Goal: Information Seeking & Learning: Check status

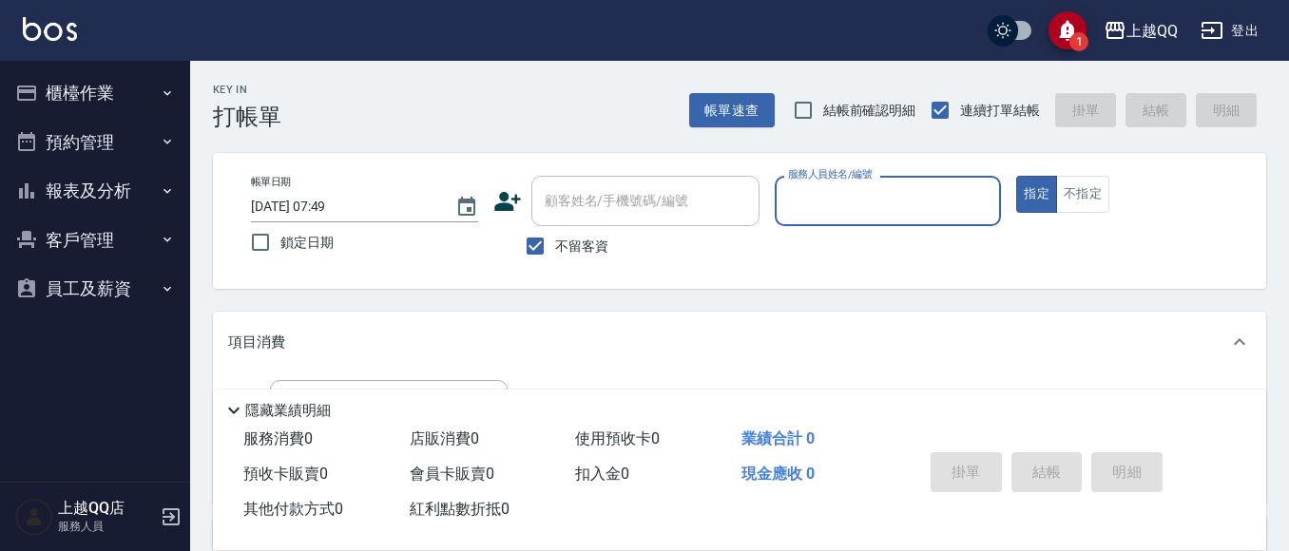
click at [96, 177] on button "報表及分析" at bounding box center [95, 190] width 175 height 49
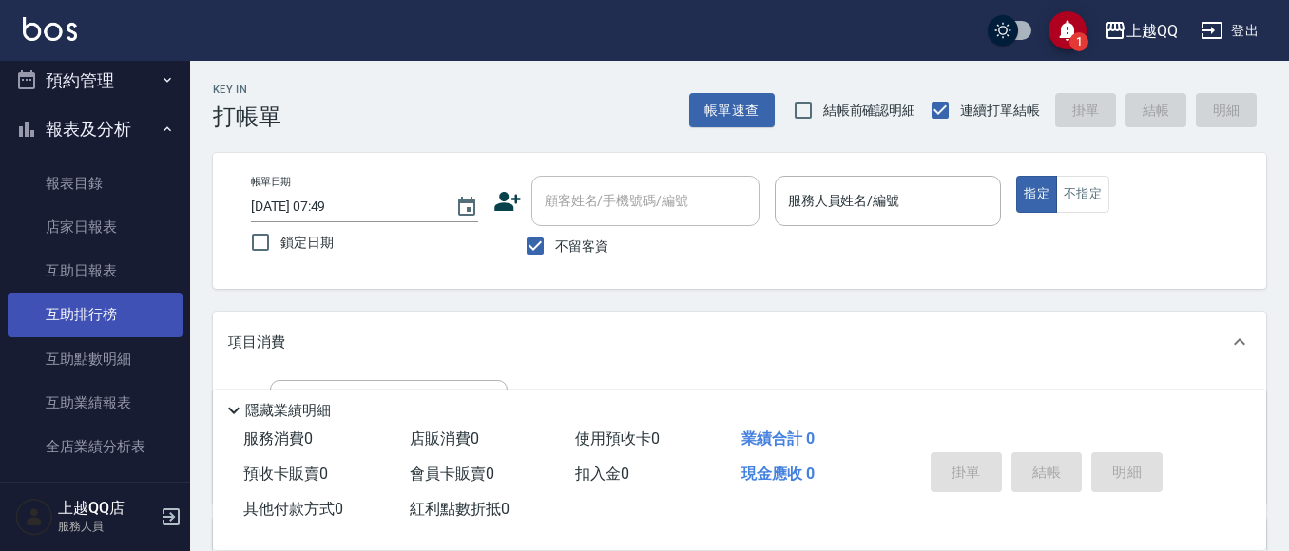
scroll to position [95, 0]
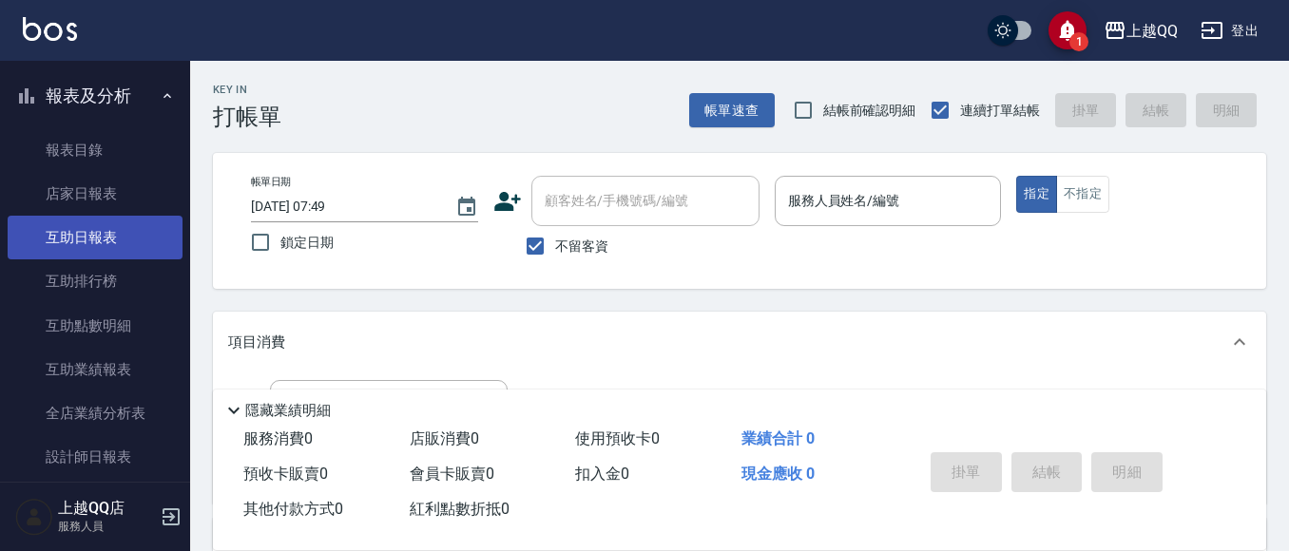
click at [107, 247] on link "互助日報表" at bounding box center [95, 238] width 175 height 44
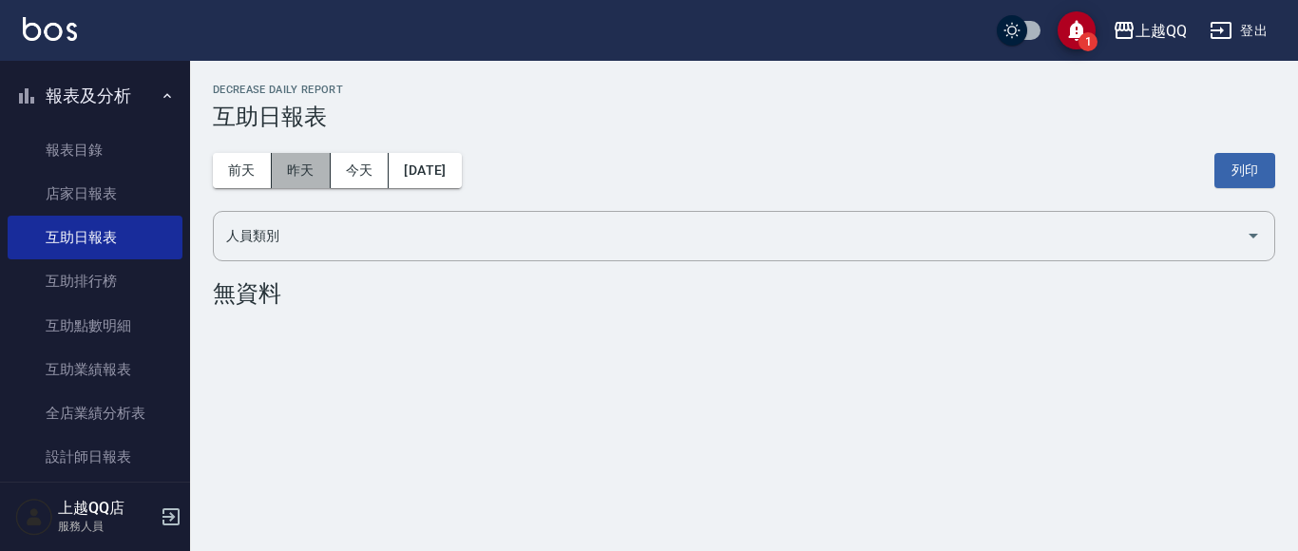
click at [319, 175] on button "昨天" at bounding box center [301, 170] width 59 height 35
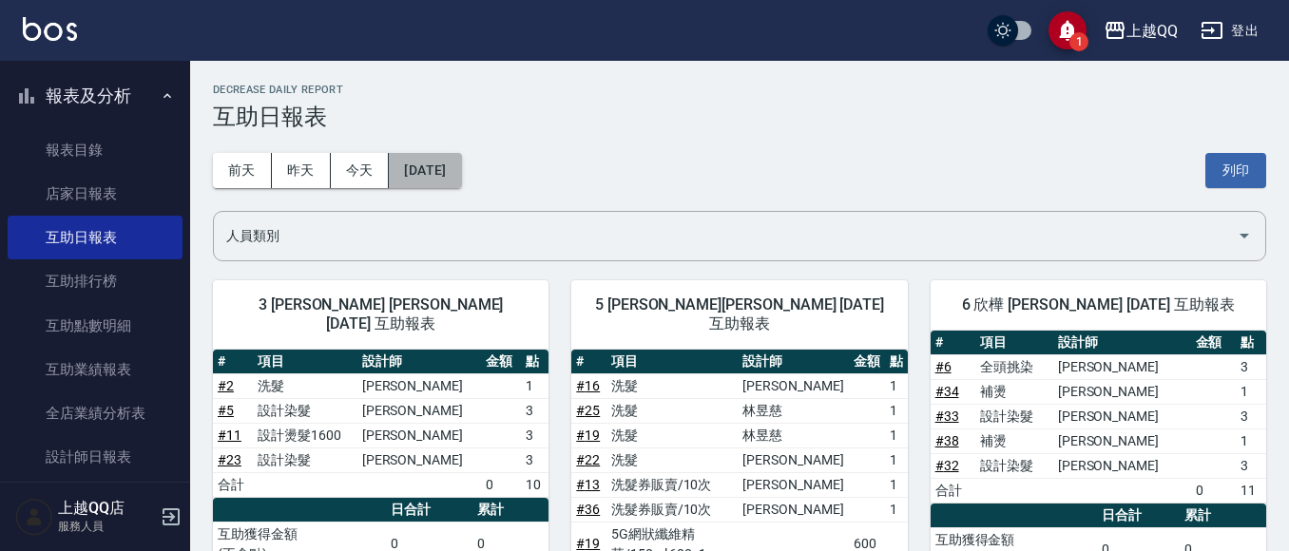
click at [452, 163] on button "[DATE]" at bounding box center [425, 170] width 72 height 35
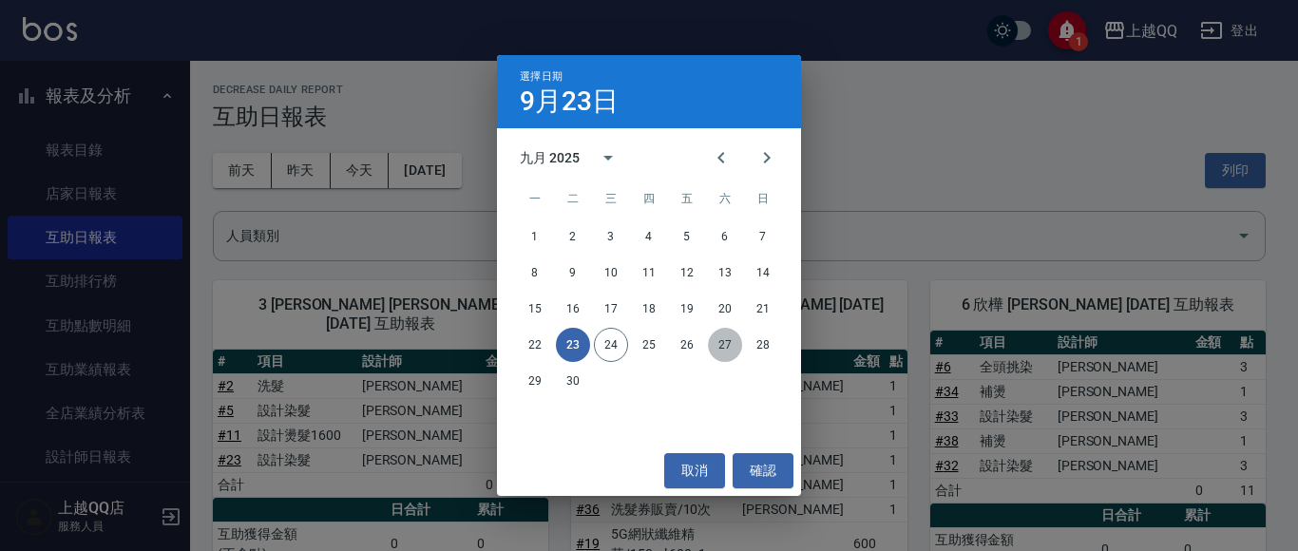
click at [729, 342] on button "27" at bounding box center [725, 345] width 34 height 34
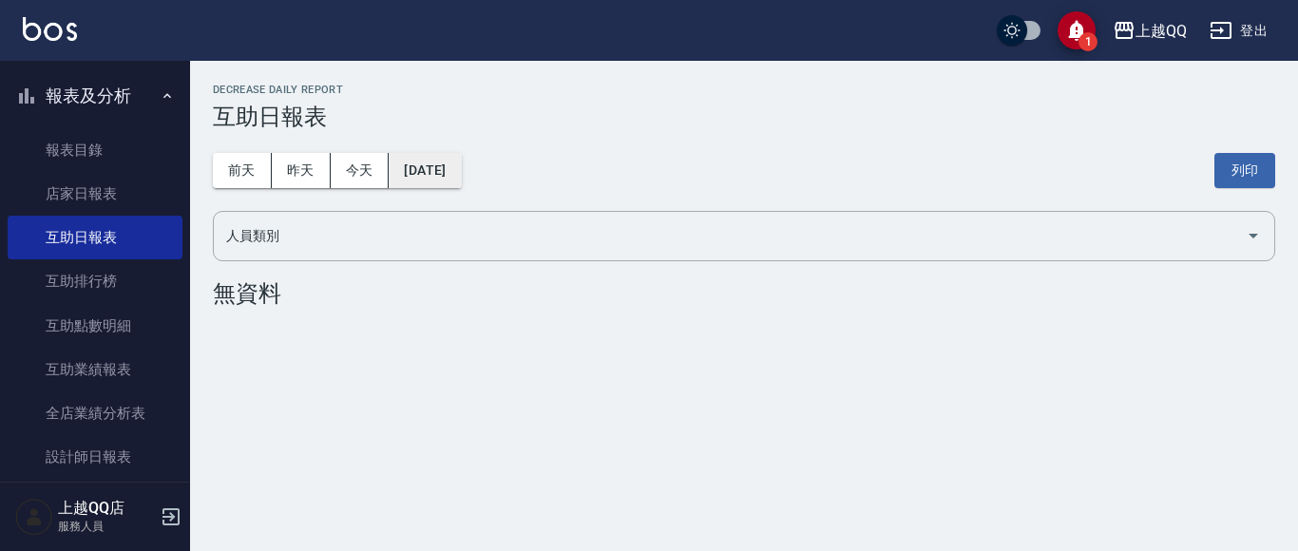
click at [428, 183] on button "[DATE]" at bounding box center [425, 170] width 72 height 35
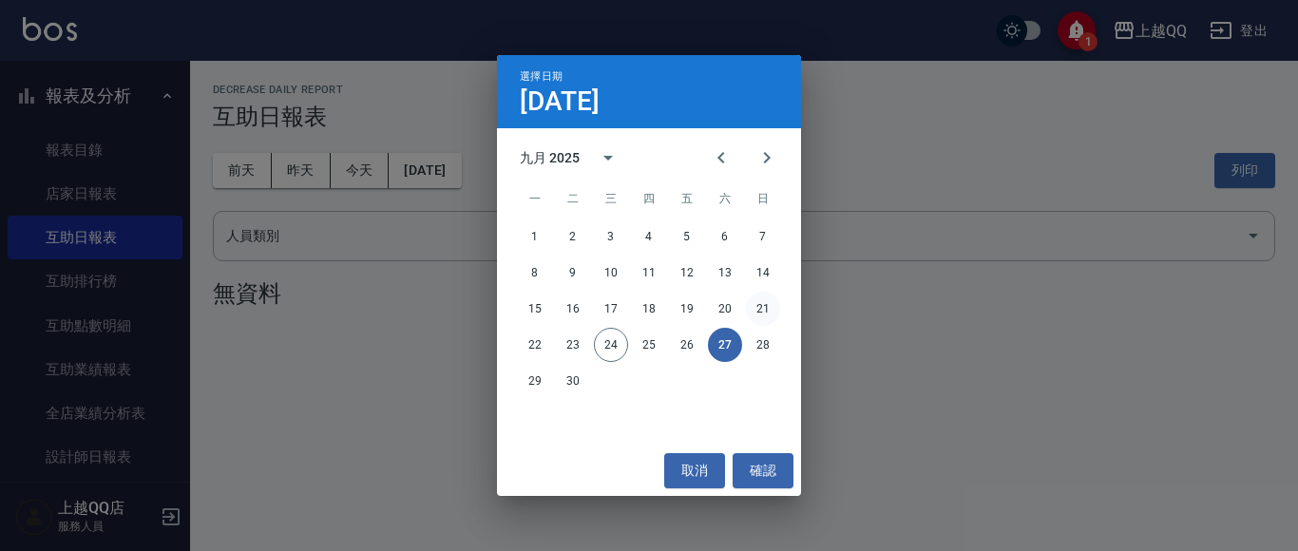
click at [760, 293] on button "21" at bounding box center [763, 309] width 34 height 34
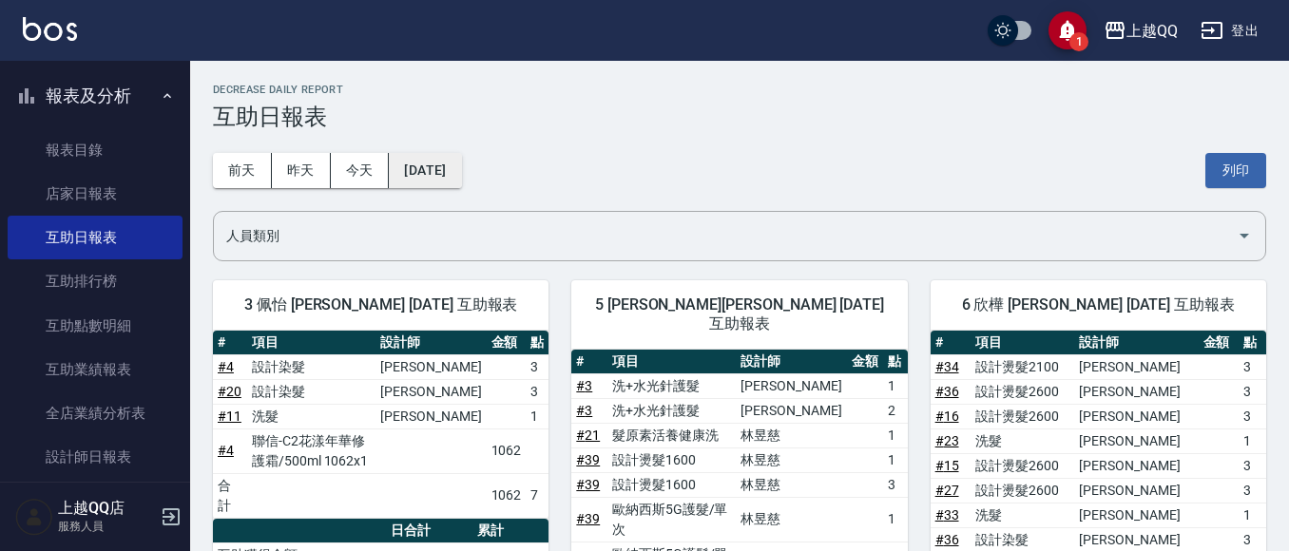
click at [457, 175] on button "[DATE]" at bounding box center [425, 170] width 72 height 35
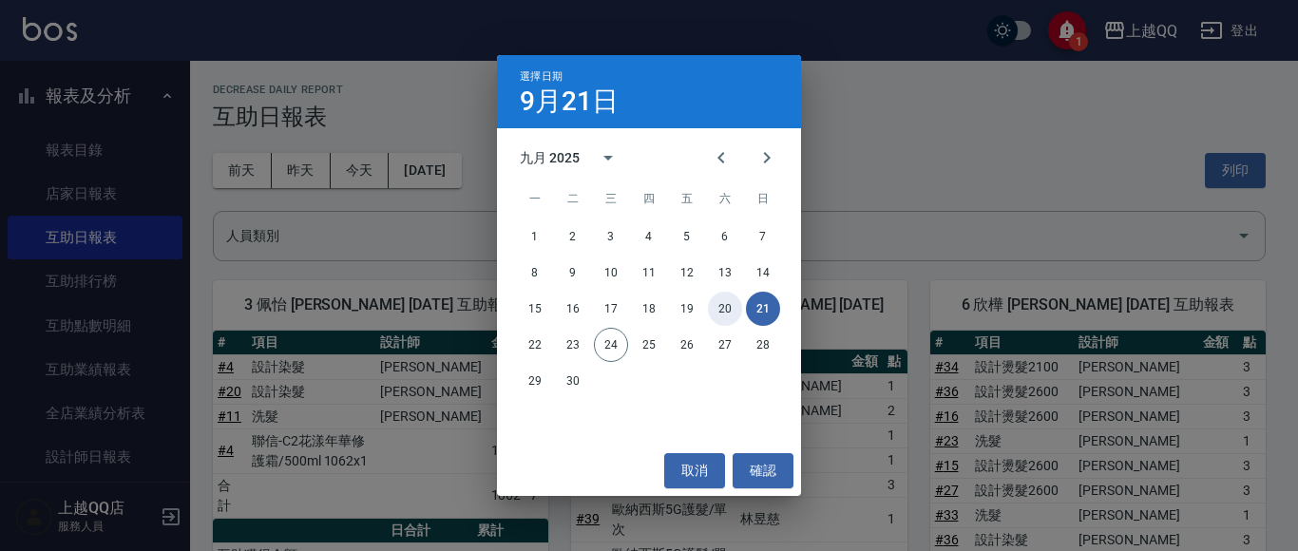
click at [720, 304] on button "20" at bounding box center [725, 309] width 34 height 34
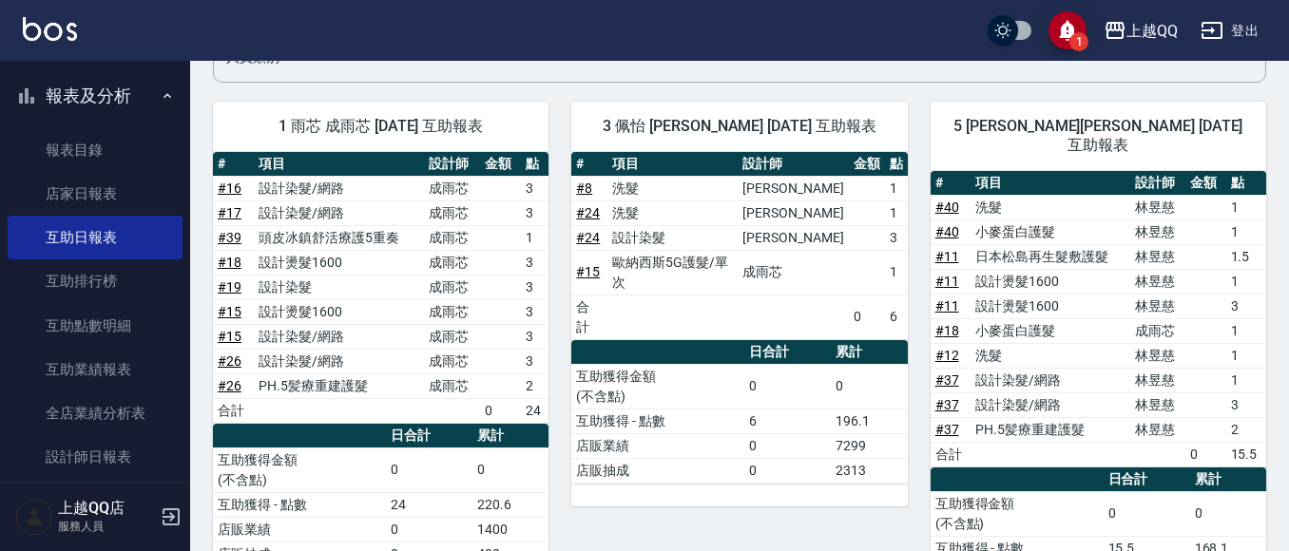
scroll to position [190, 0]
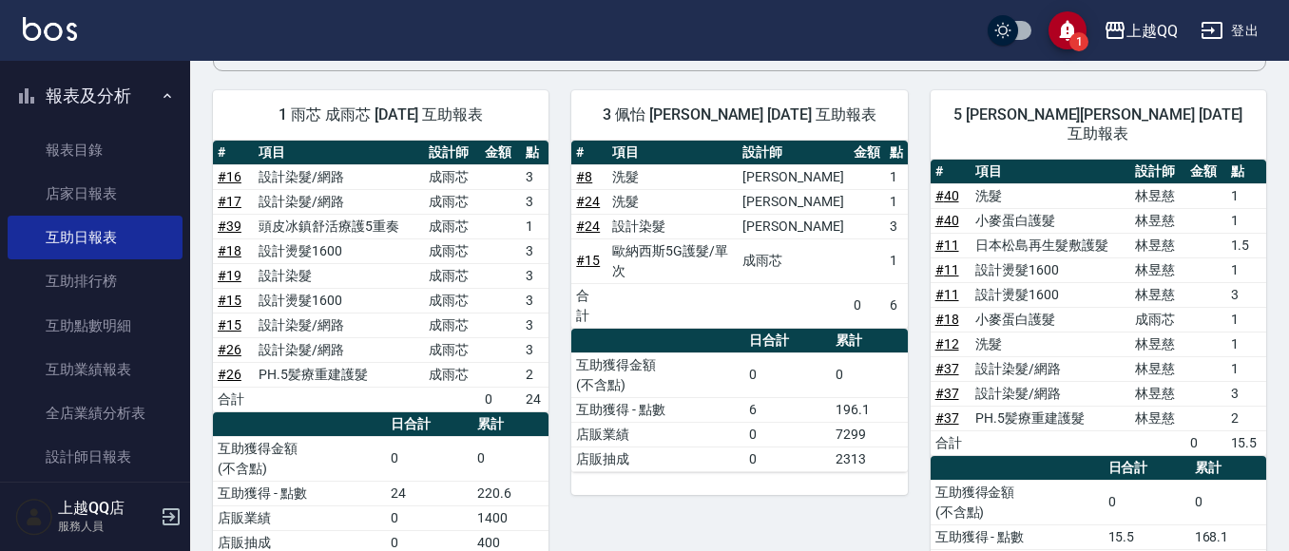
click at [124, 108] on button "報表及分析" at bounding box center [95, 95] width 175 height 49
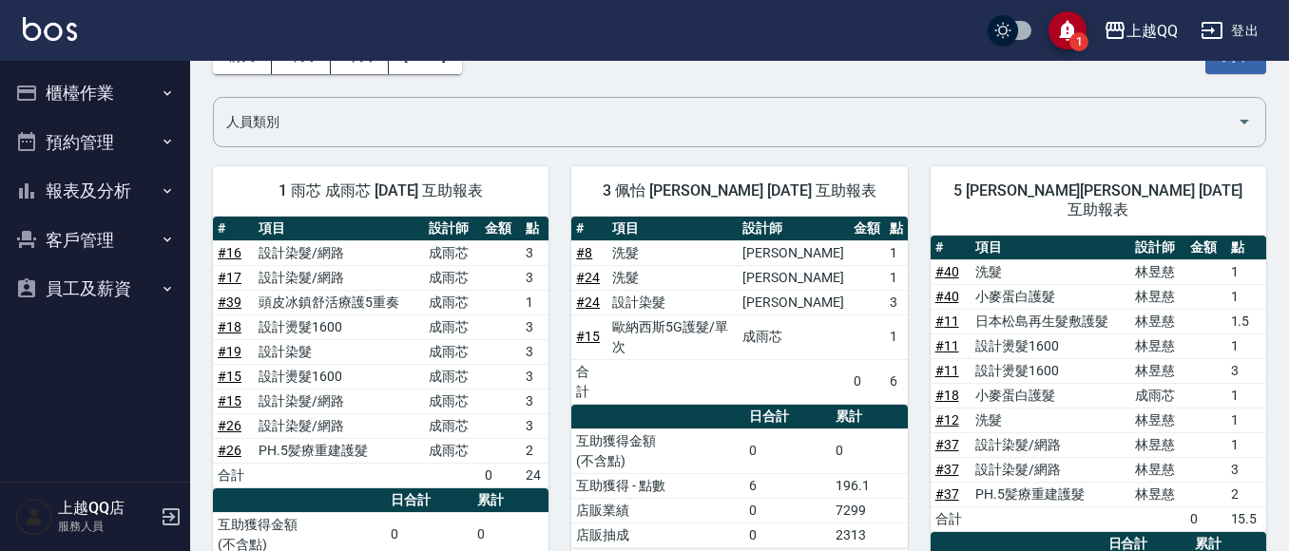
scroll to position [0, 0]
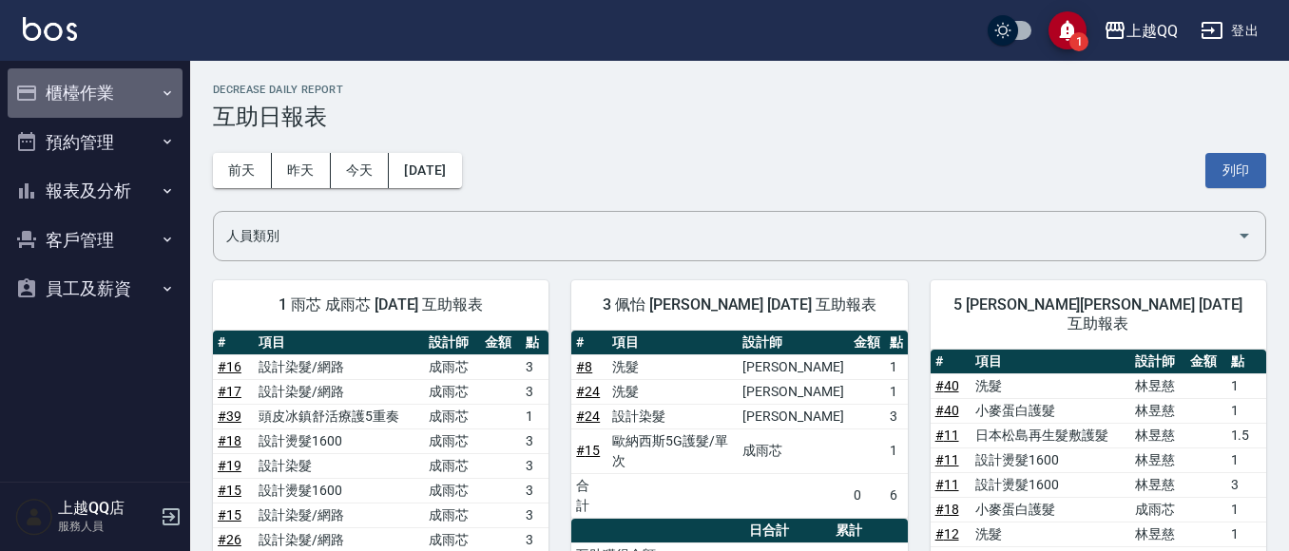
click at [139, 77] on button "櫃檯作業" at bounding box center [95, 92] width 175 height 49
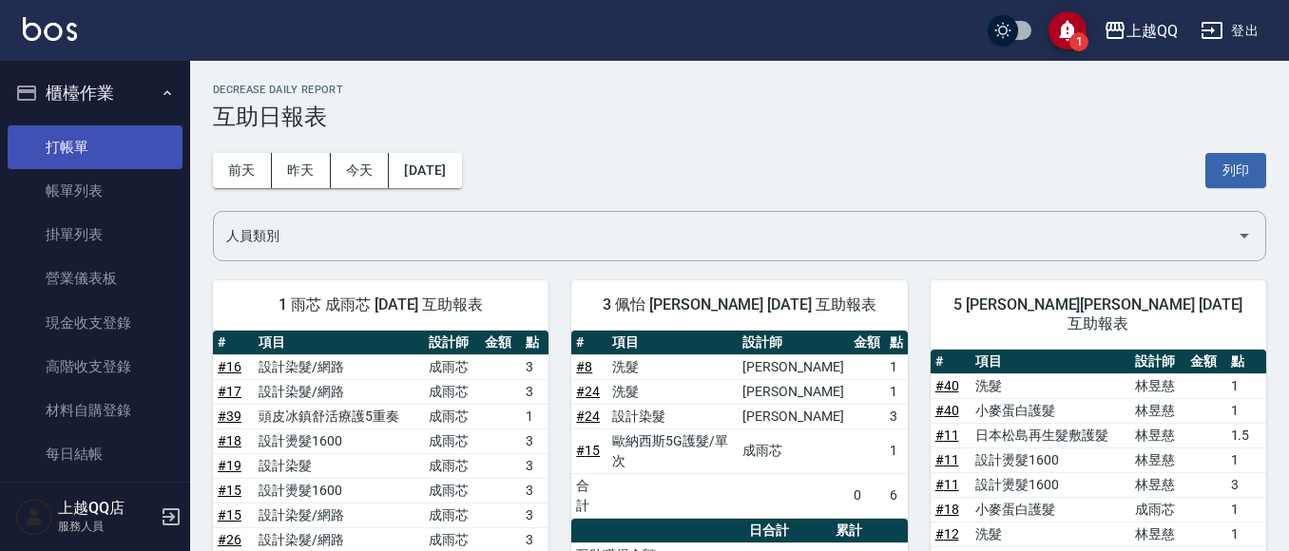
click at [126, 161] on link "打帳單" at bounding box center [95, 147] width 175 height 44
